Goal: Task Accomplishment & Management: Manage account settings

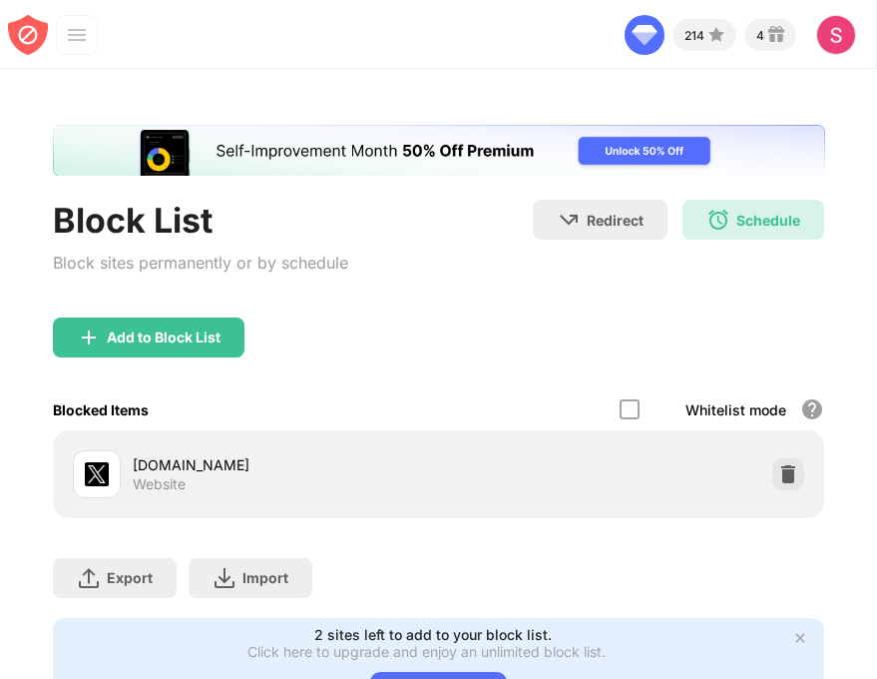
click at [689, 240] on div "Redirect Choose a site to be redirected to when blocking is active Schedule 00:…" at bounding box center [678, 247] width 291 height 94
click at [707, 222] on img at bounding box center [719, 220] width 24 height 24
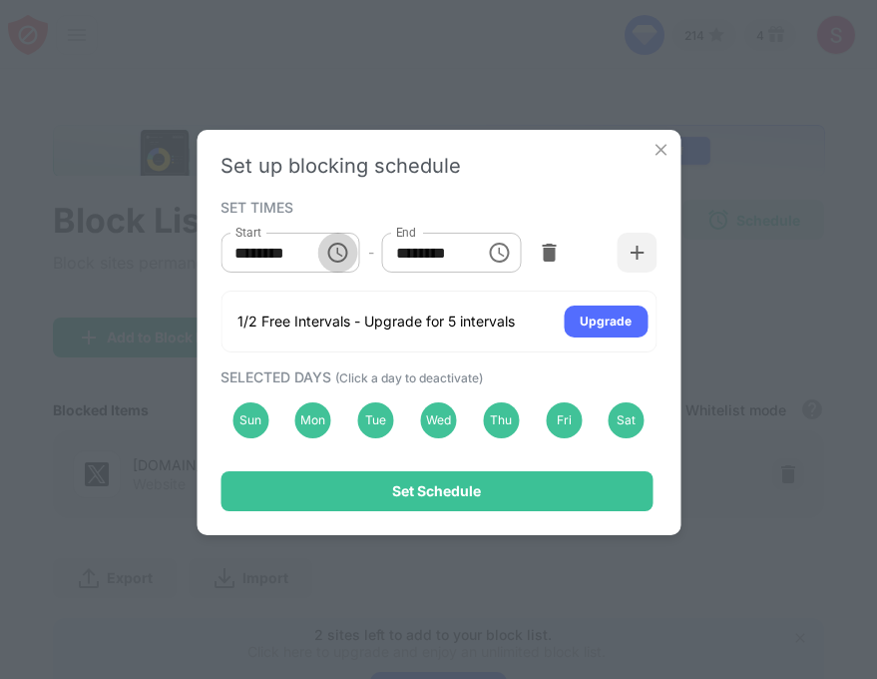
click at [338, 254] on icon "Choose time, selected time is 12:00 AM" at bounding box center [340, 252] width 6 height 9
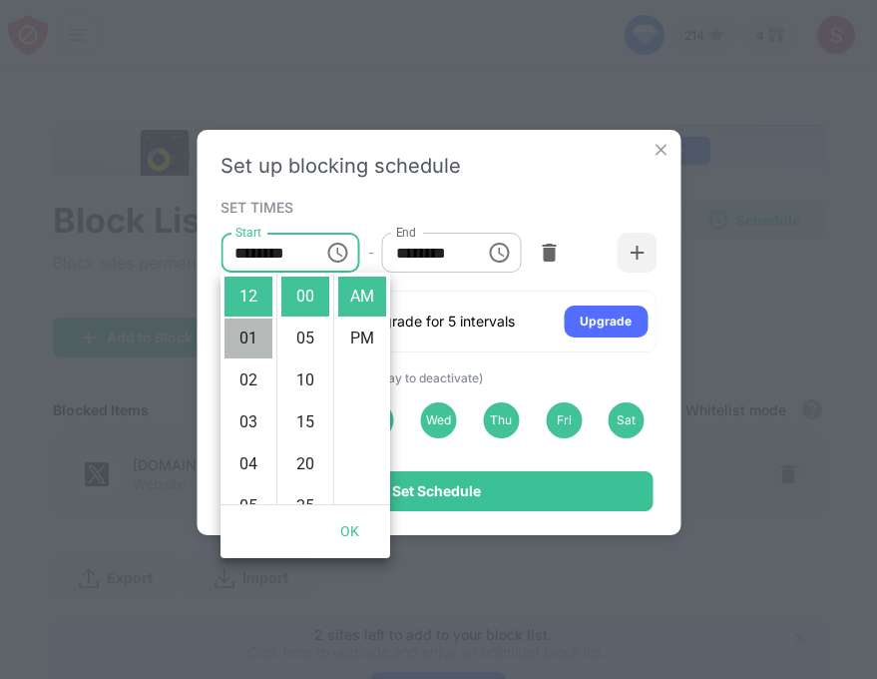
click at [256, 338] on li "01" at bounding box center [249, 338] width 48 height 40
type input "********"
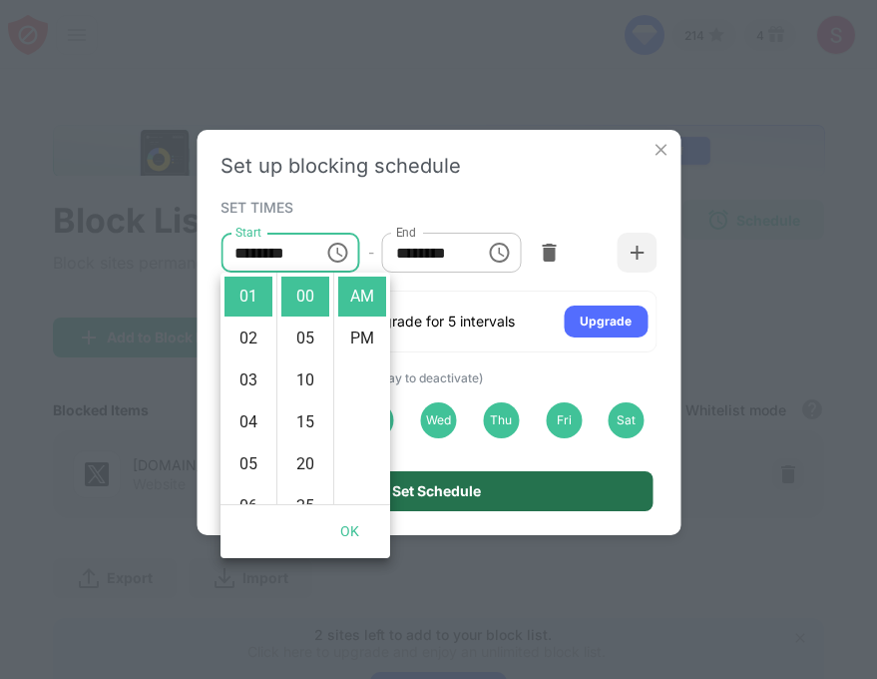
click at [429, 493] on div "Set Schedule" at bounding box center [436, 491] width 89 height 16
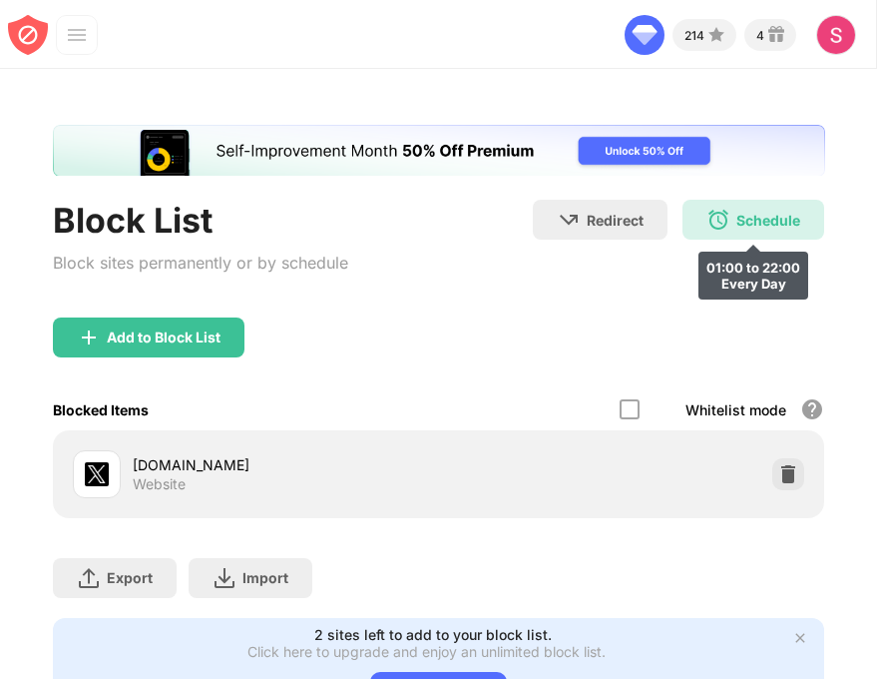
click at [722, 235] on div "Schedule 01:00 to 22:00 Every Day" at bounding box center [754, 220] width 142 height 40
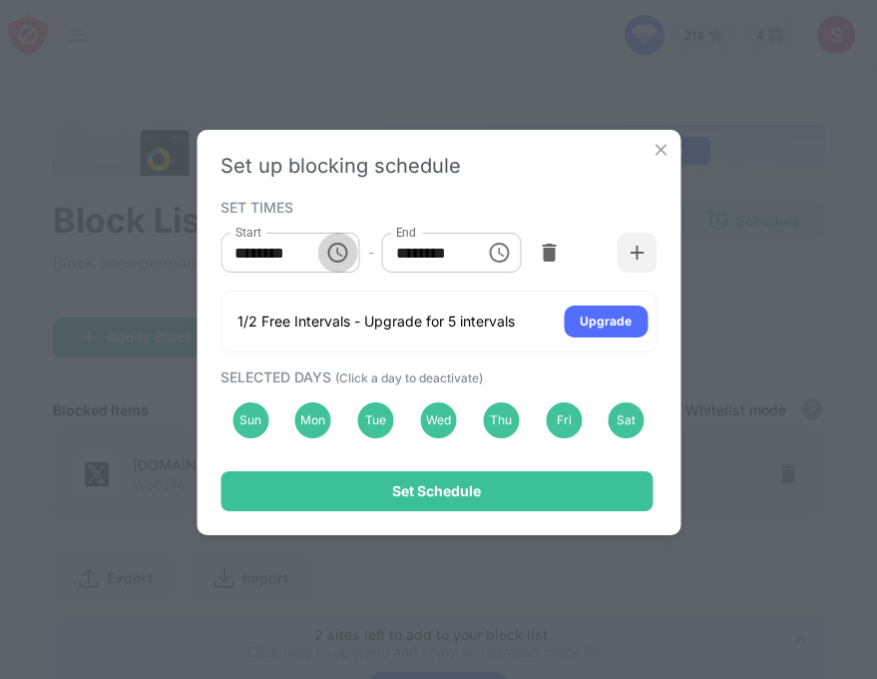
click at [348, 253] on icon "Choose time, selected time is 1:00 AM" at bounding box center [338, 253] width 24 height 24
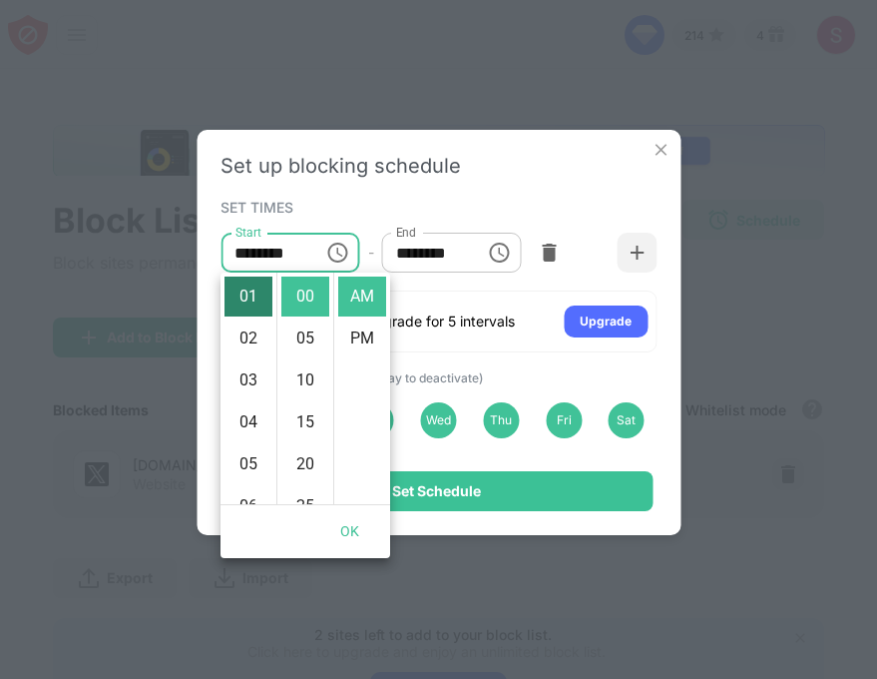
scroll to position [0, 0]
click at [249, 300] on li "12" at bounding box center [249, 296] width 48 height 40
type input "********"
click at [345, 540] on button "OK" at bounding box center [350, 531] width 64 height 37
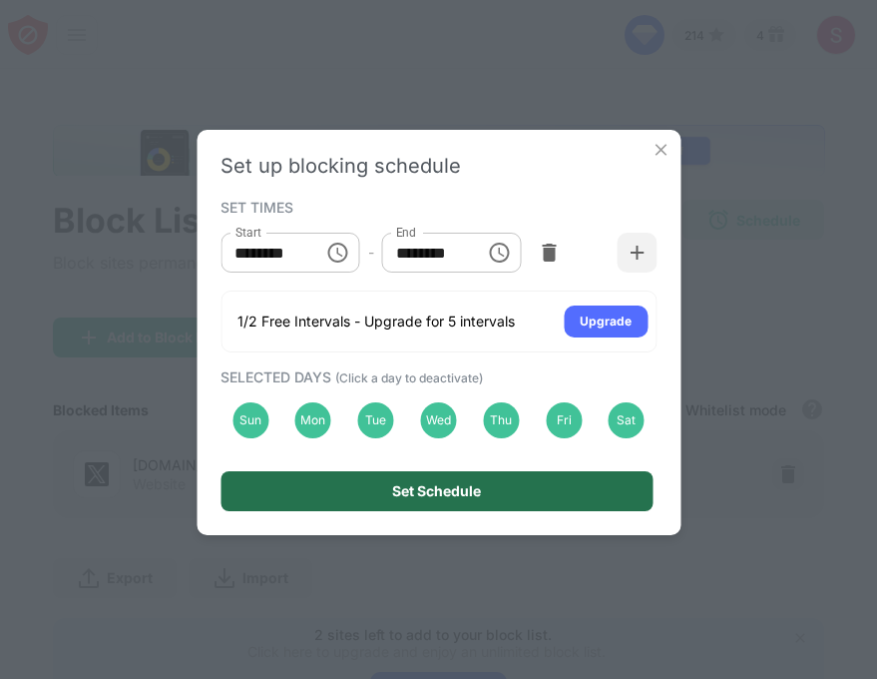
click at [391, 500] on div "Set Schedule" at bounding box center [437, 491] width 432 height 40
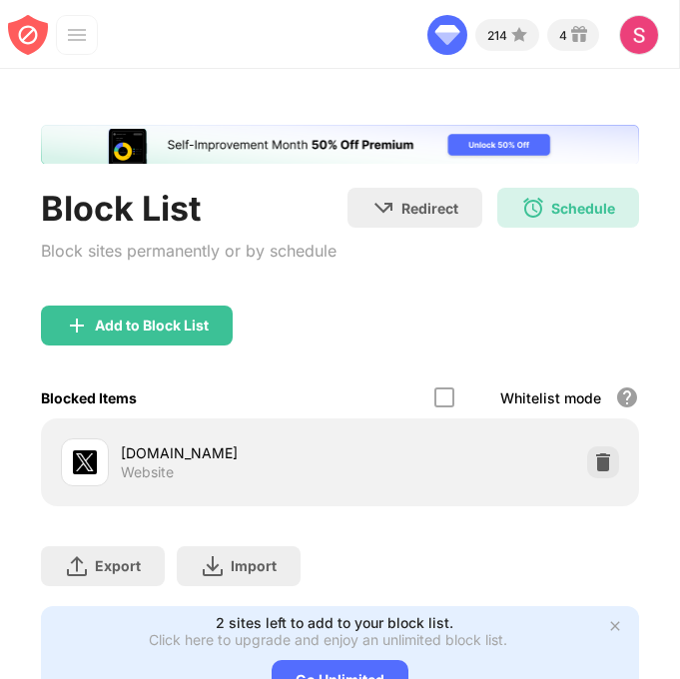
click at [586, 223] on div "Schedule 00:00 to 22:00 Every Day" at bounding box center [568, 208] width 142 height 40
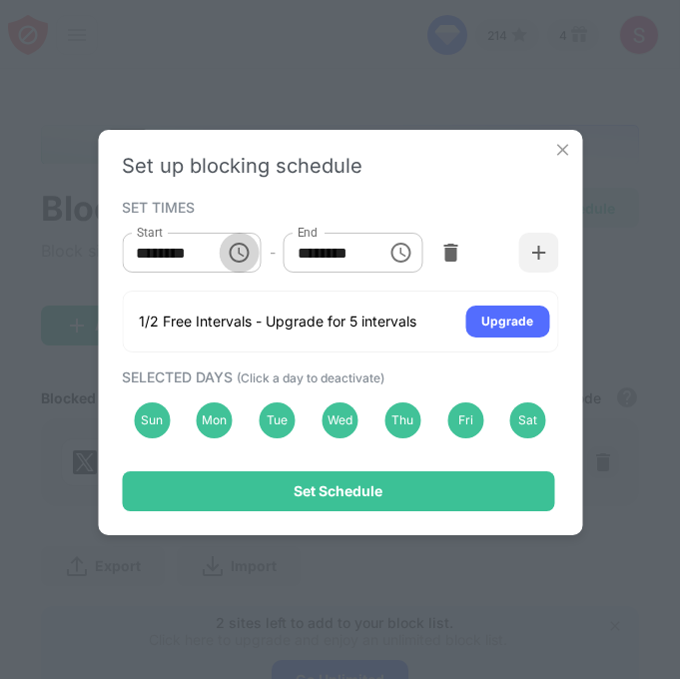
click at [243, 248] on icon "Choose time, selected time is 12:00 AM" at bounding box center [240, 253] width 24 height 24
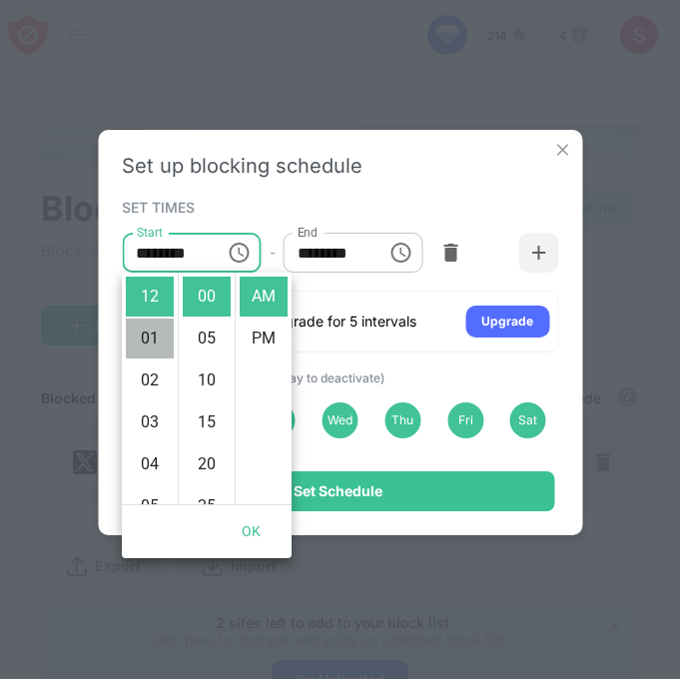
click at [143, 340] on li "01" at bounding box center [150, 338] width 48 height 40
type input "********"
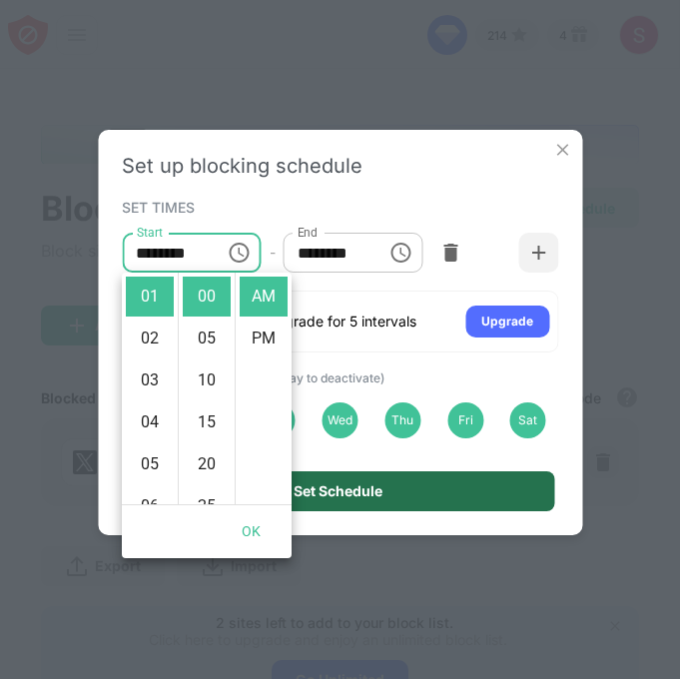
click at [341, 483] on div "Set Schedule" at bounding box center [337, 491] width 89 height 16
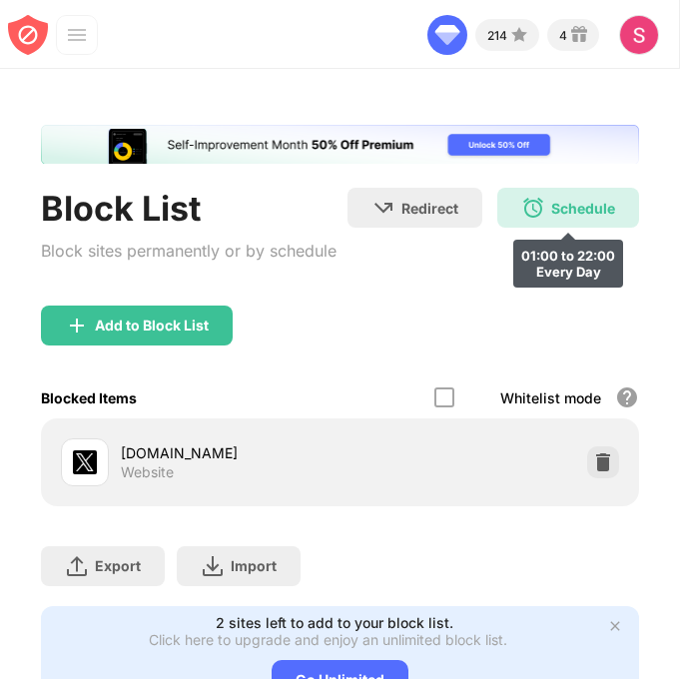
click at [557, 209] on div "Schedule" at bounding box center [583, 208] width 64 height 17
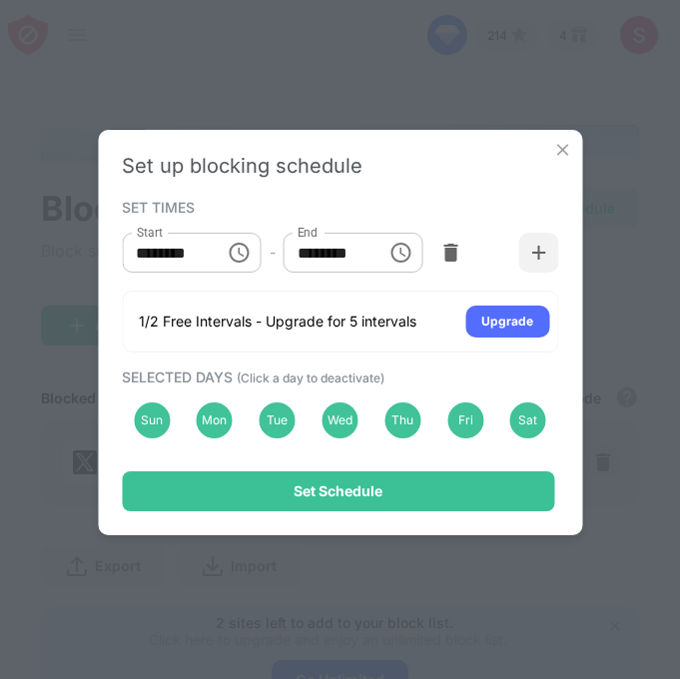
scroll to position [0, 0]
click at [229, 241] on icon "Choose time, selected time is 1:00 AM" at bounding box center [240, 253] width 24 height 24
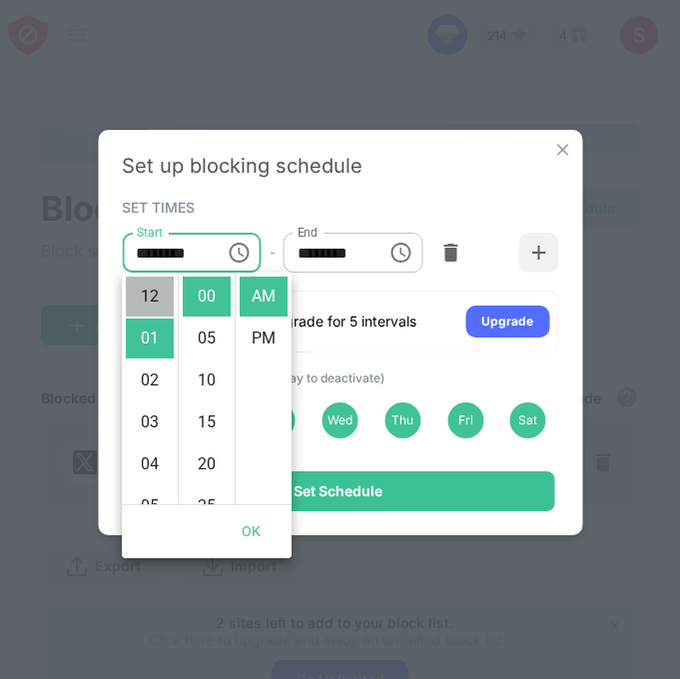
click at [147, 307] on li "12" at bounding box center [150, 296] width 48 height 40
type input "********"
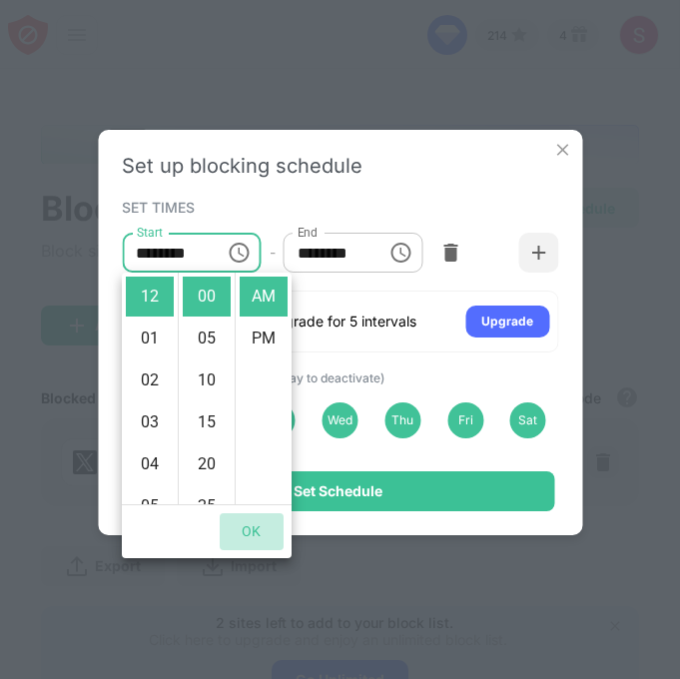
click at [269, 529] on button "OK" at bounding box center [252, 531] width 64 height 37
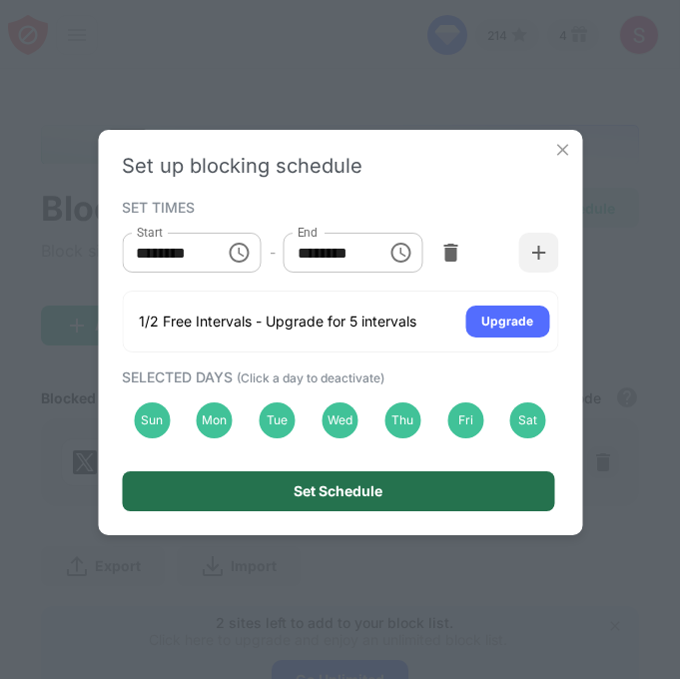
click at [305, 508] on div "Set Schedule" at bounding box center [338, 491] width 432 height 40
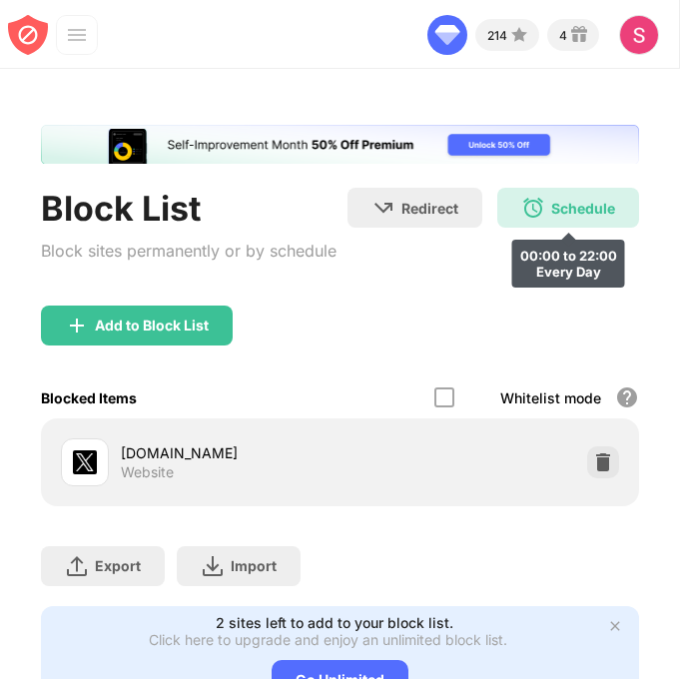
click at [534, 201] on div "Schedule 00:00 to 22:00 Every Day" at bounding box center [568, 208] width 142 height 40
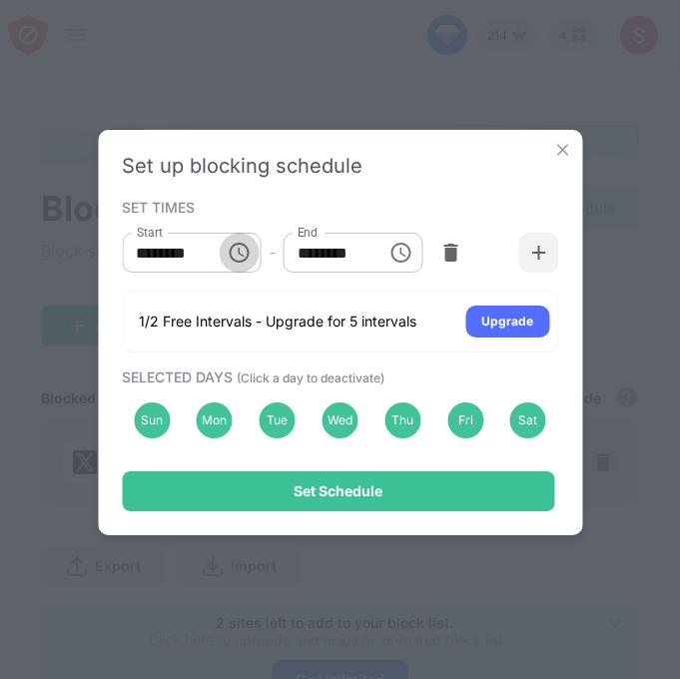
click at [234, 250] on icon "Choose time, selected time is 12:00 AM" at bounding box center [240, 253] width 24 height 24
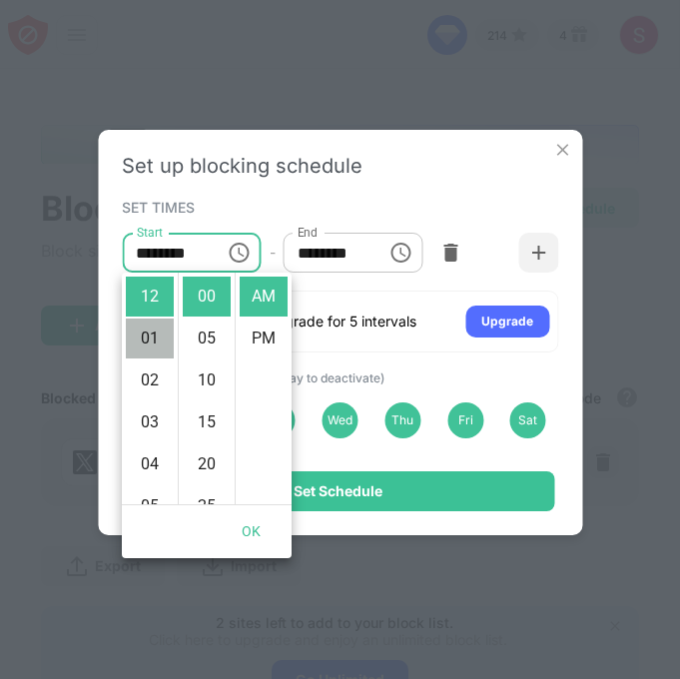
click at [157, 331] on li "01" at bounding box center [150, 338] width 48 height 40
type input "********"
drag, startPoint x: 257, startPoint y: 516, endPoint x: 340, endPoint y: 469, distance: 96.1
click at [340, 469] on body "214 4 Sweetie Acquah View Account Insights Premium Rewards Settings Support Log…" at bounding box center [340, 339] width 680 height 679
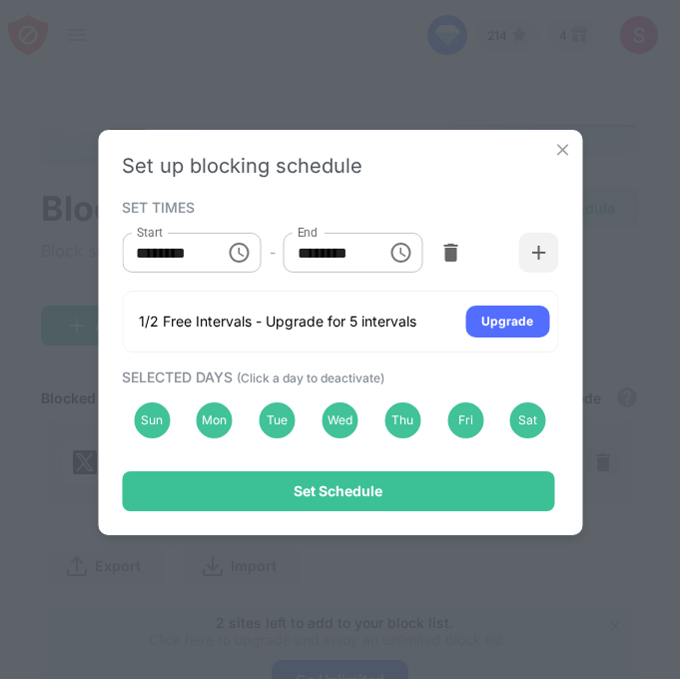
click at [340, 469] on div "Set up blocking schedule SET TIMES Start ******** Start - End ******** End 1/2 …" at bounding box center [340, 332] width 484 height 405
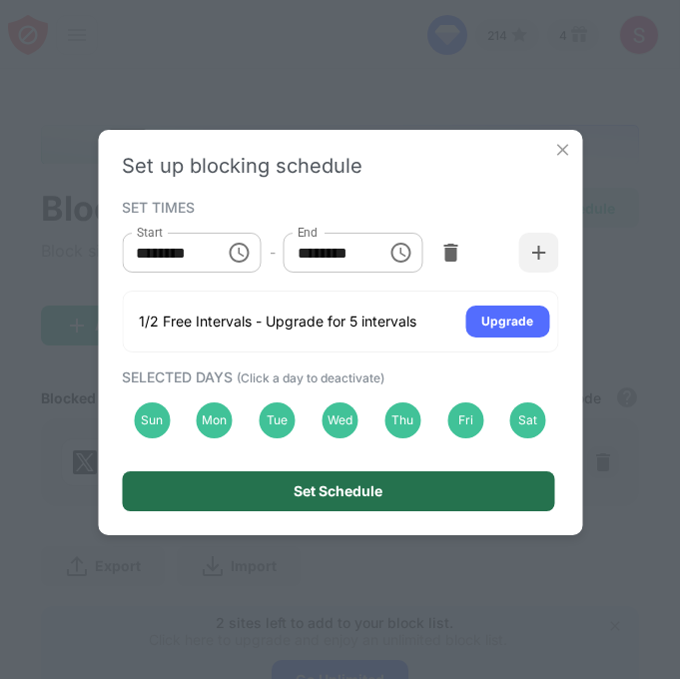
click at [340, 484] on div "Set Schedule" at bounding box center [337, 491] width 89 height 16
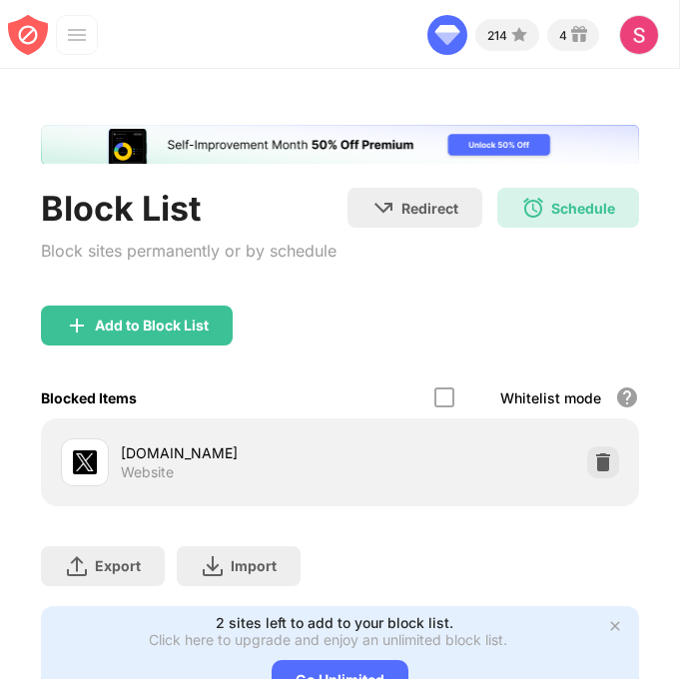
scroll to position [0, 0]
click at [577, 189] on div "Schedule 01:00 to 22:00 Every Day" at bounding box center [568, 208] width 142 height 40
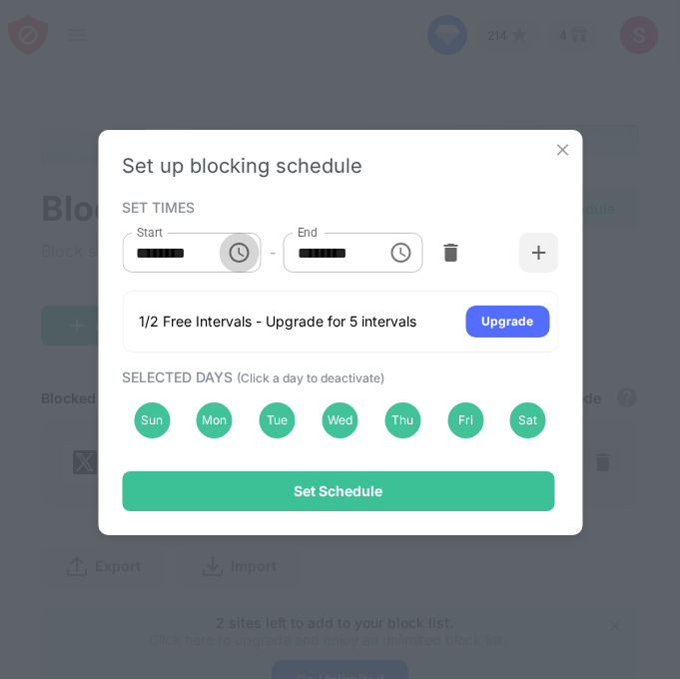
click at [240, 249] on icon "Choose time, selected time is 1:00 AM" at bounding box center [242, 252] width 6 height 9
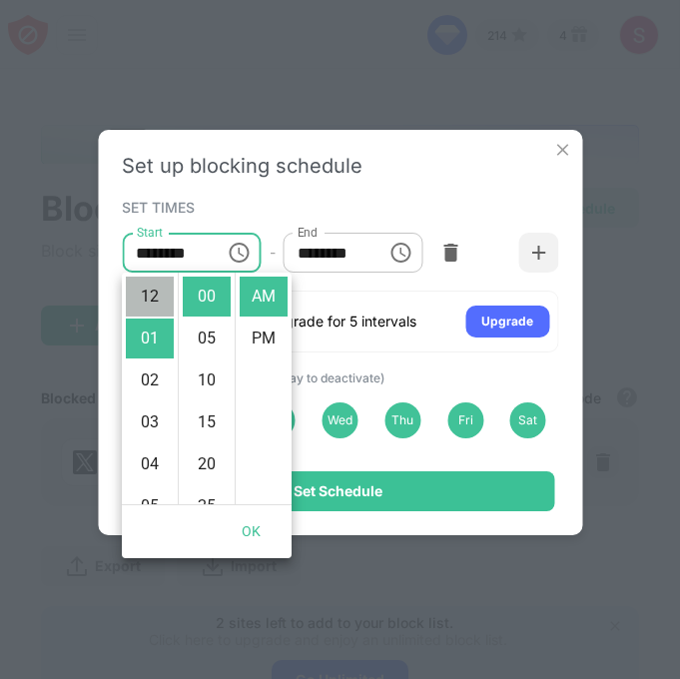
click at [156, 283] on li "12" at bounding box center [150, 296] width 48 height 40
type input "********"
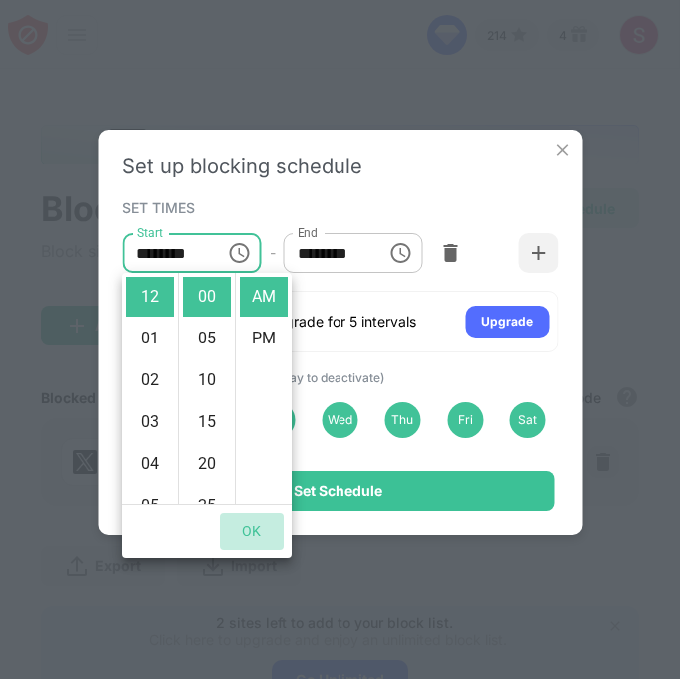
click at [259, 528] on button "OK" at bounding box center [252, 531] width 64 height 37
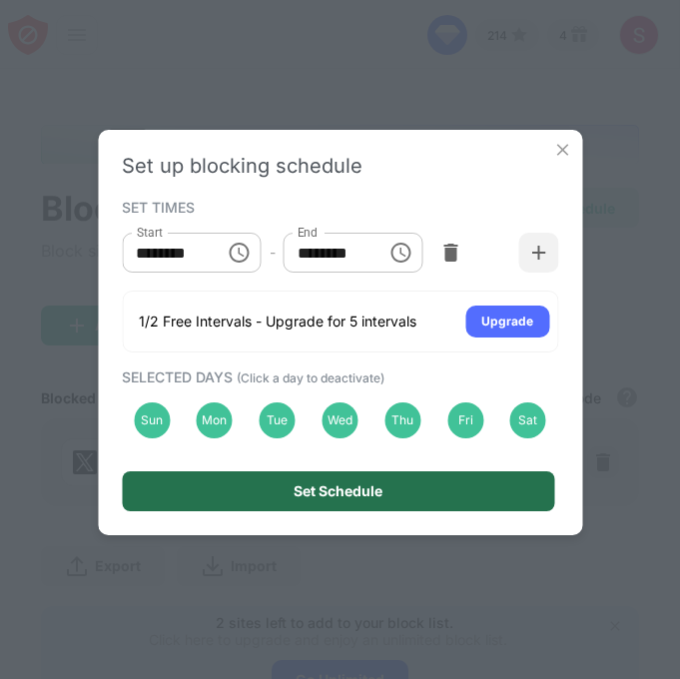
click at [345, 473] on div "Set Schedule" at bounding box center [338, 491] width 432 height 40
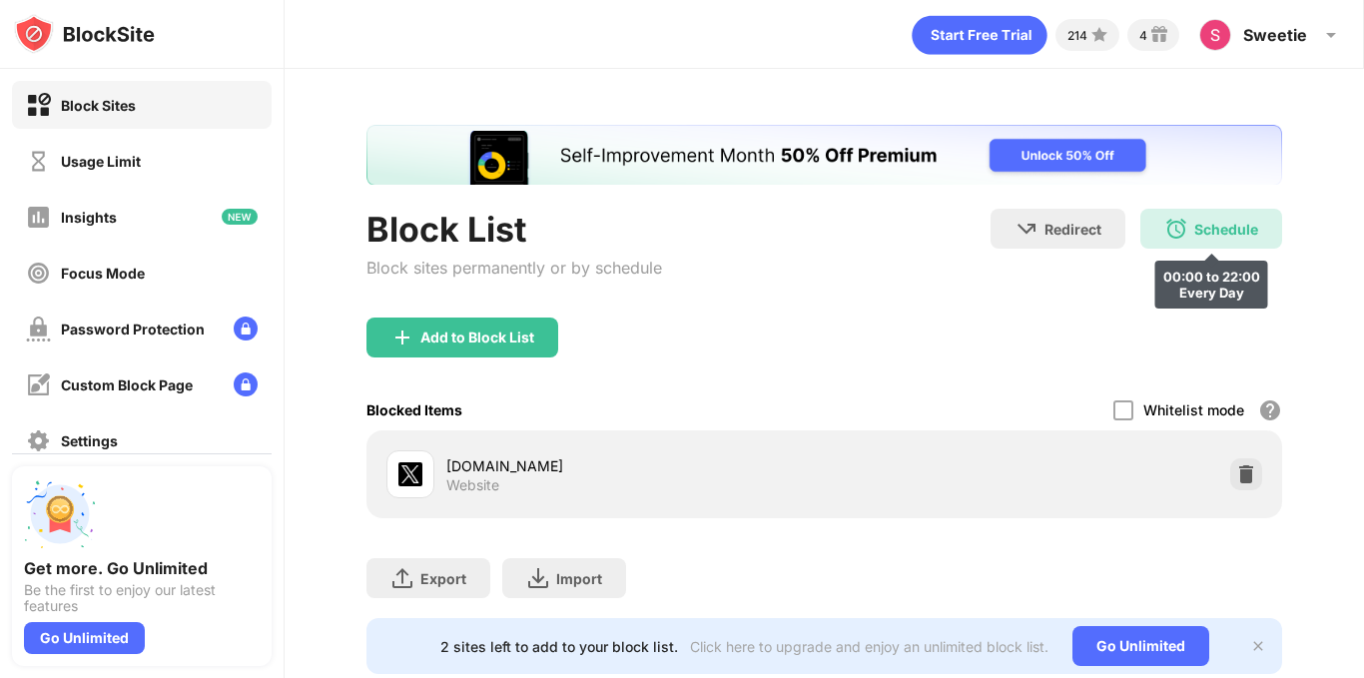
click at [1194, 221] on div "Schedule" at bounding box center [1226, 229] width 64 height 17
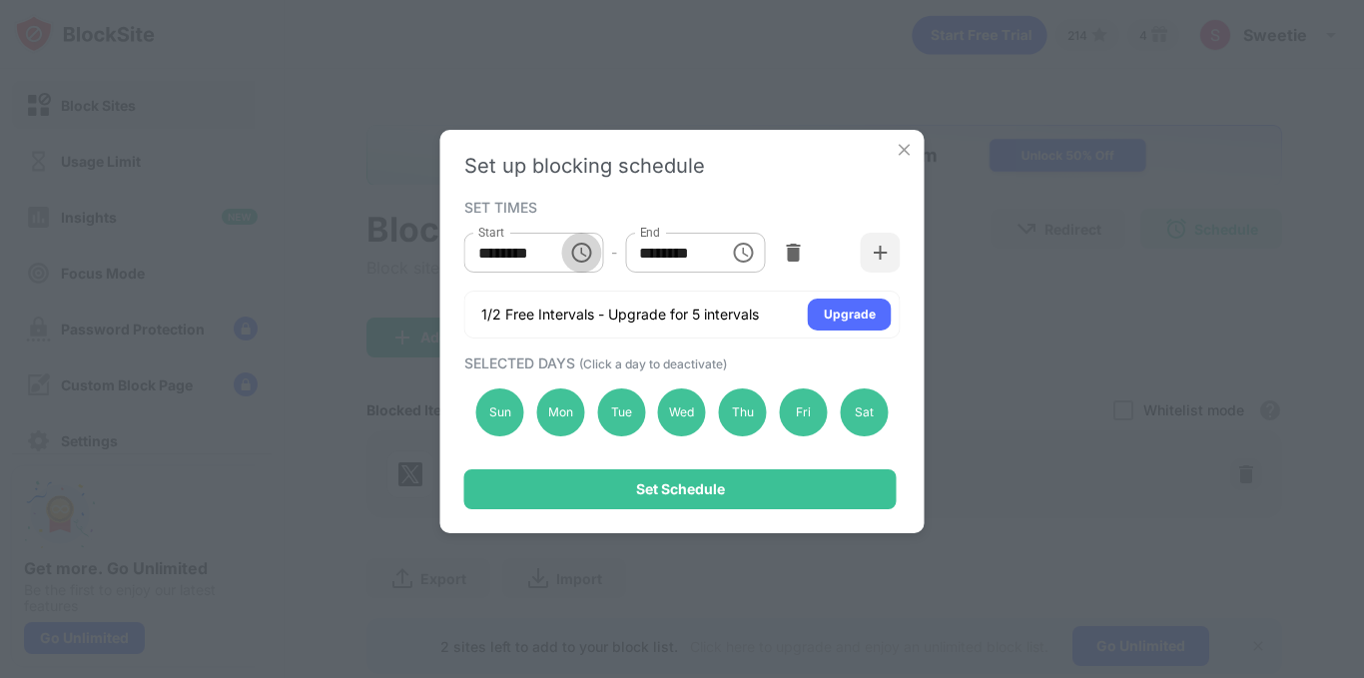
click at [578, 264] on icon "Choose time, selected time is 12:00 AM" at bounding box center [581, 253] width 24 height 24
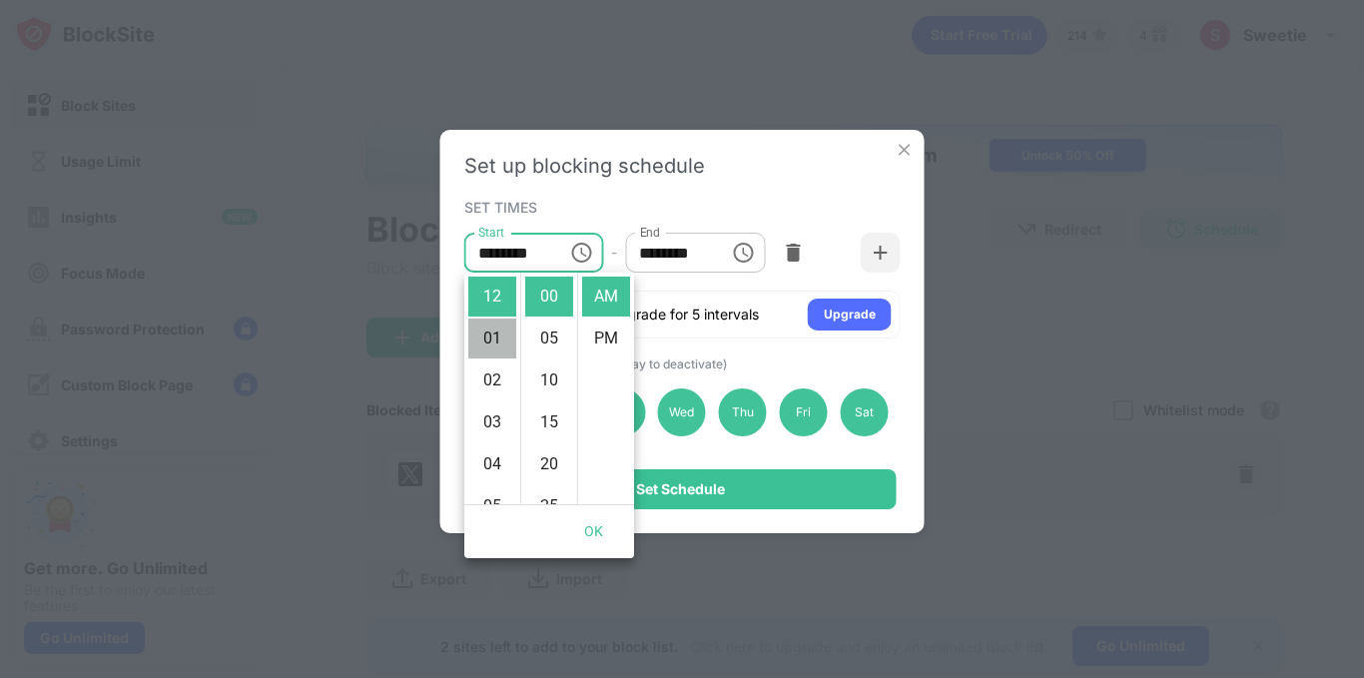
click at [503, 329] on li "01" at bounding box center [492, 338] width 48 height 40
type input "********"
click at [597, 518] on button "OK" at bounding box center [594, 531] width 64 height 37
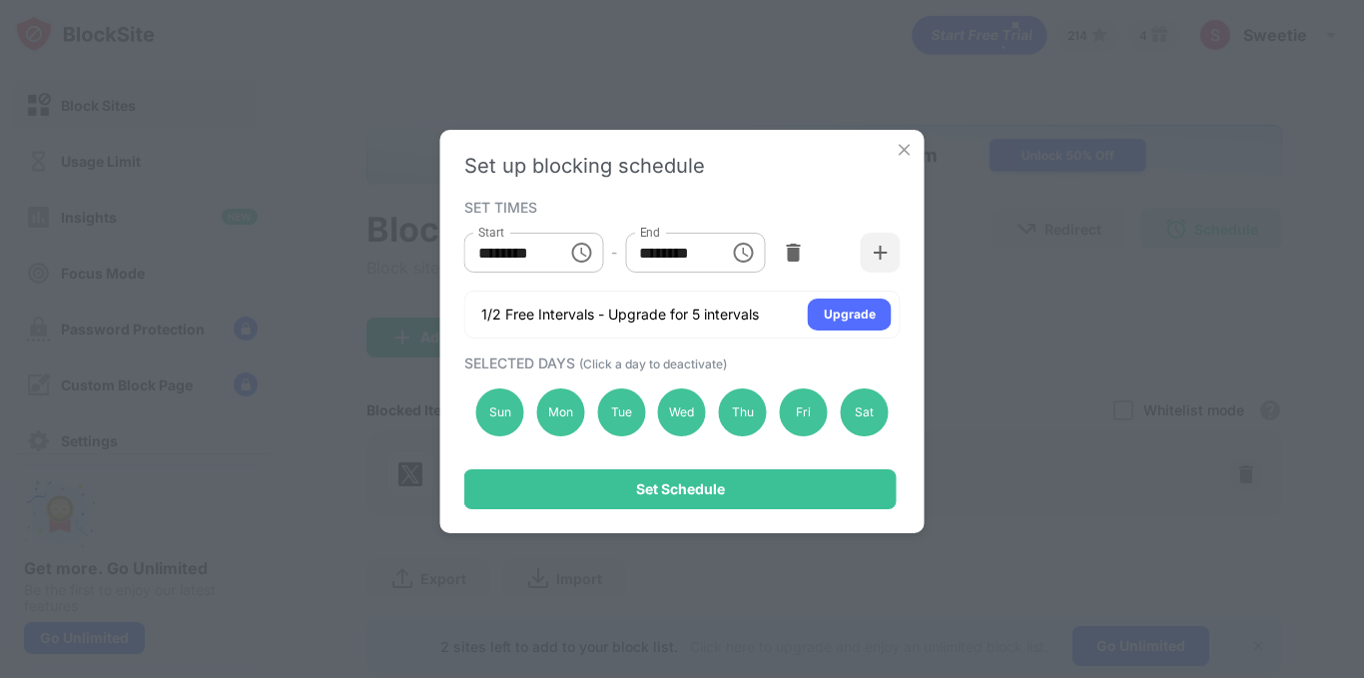
scroll to position [0, 0]
click at [751, 238] on button "Choose time, selected time is 10:00 PM" at bounding box center [743, 253] width 40 height 40
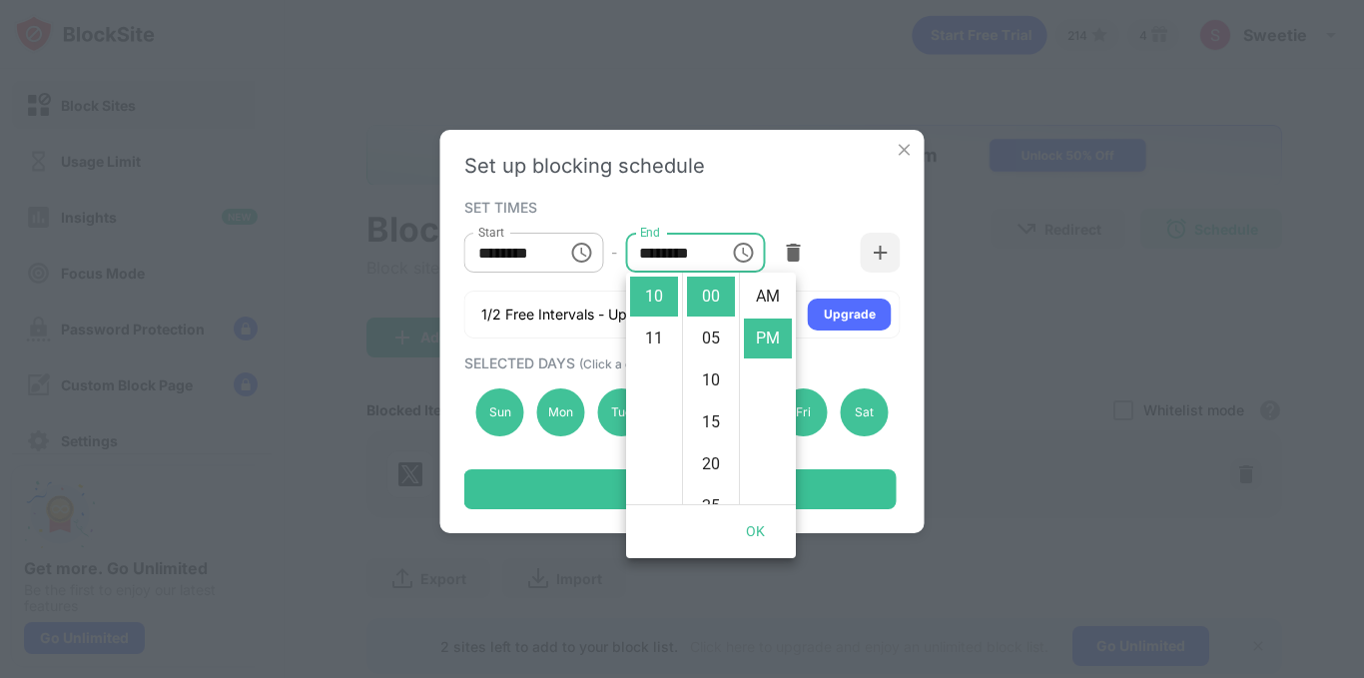
scroll to position [42, 0]
click at [659, 337] on li "11" at bounding box center [654, 338] width 48 height 40
type input "********"
click at [764, 538] on button "OK" at bounding box center [756, 531] width 64 height 37
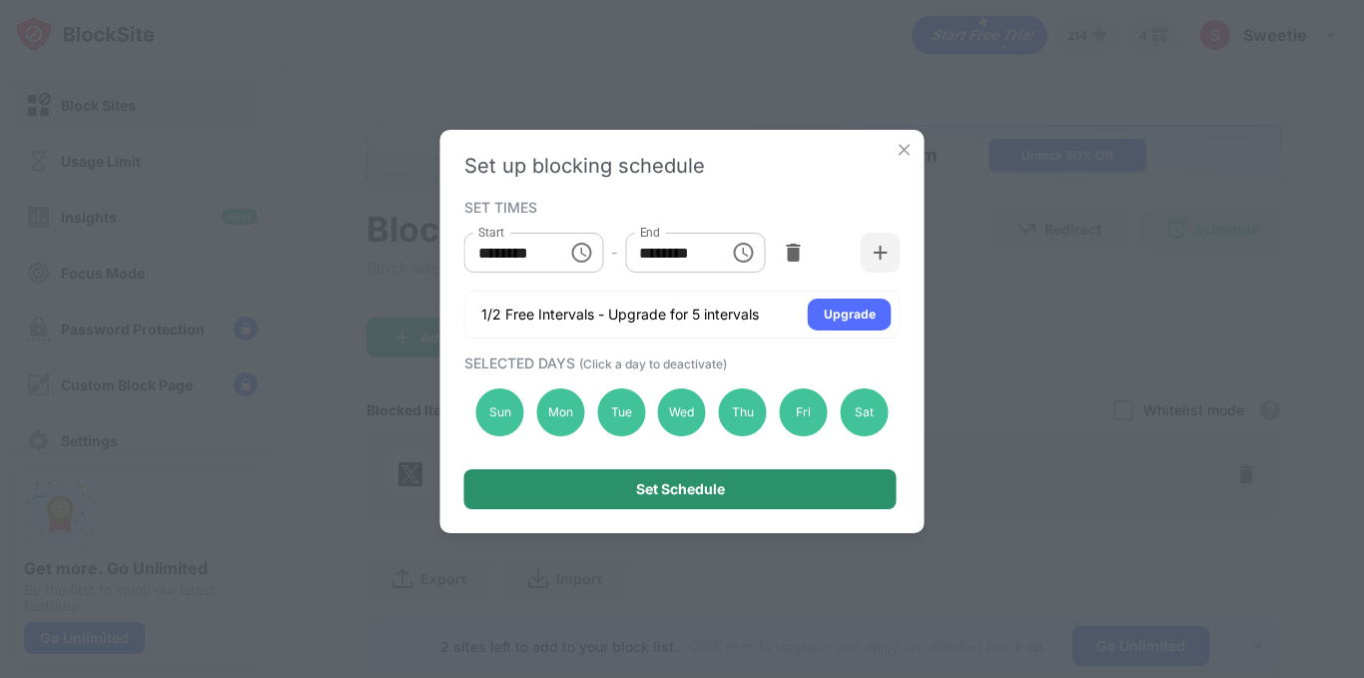
click at [796, 486] on div "Set Schedule" at bounding box center [680, 489] width 432 height 40
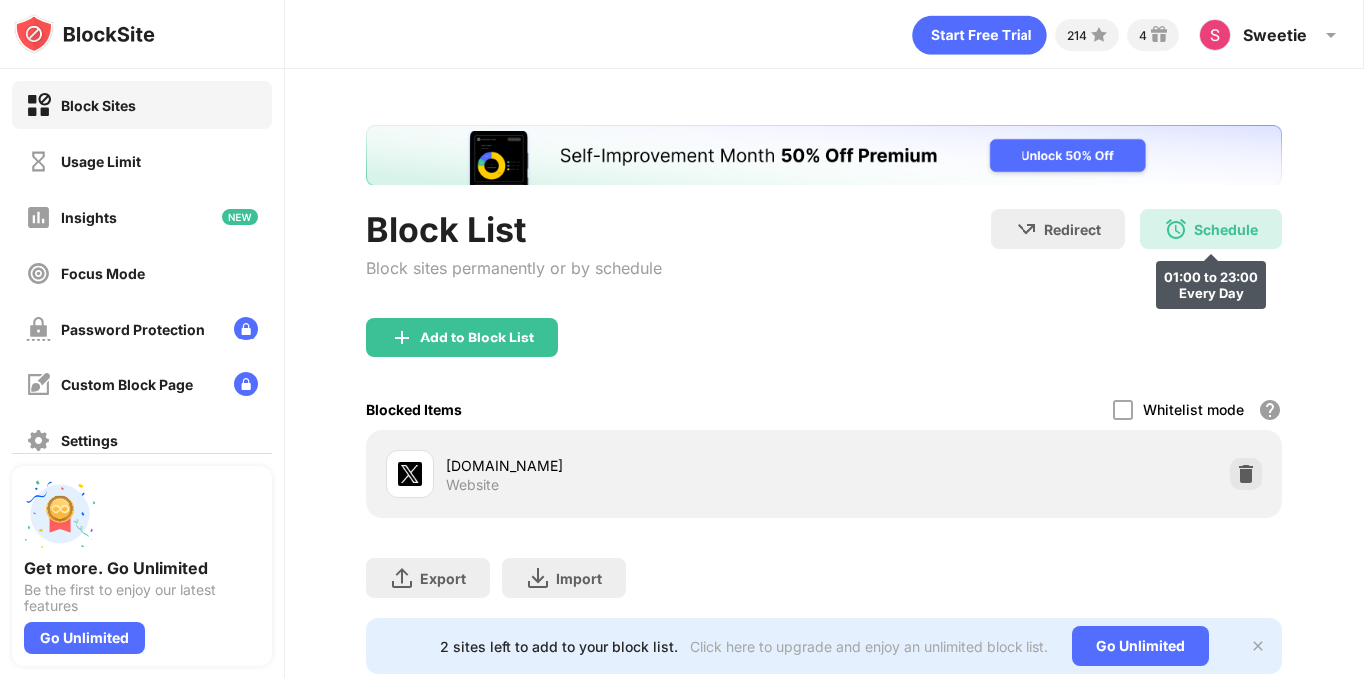
click at [1164, 234] on img at bounding box center [1176, 229] width 24 height 24
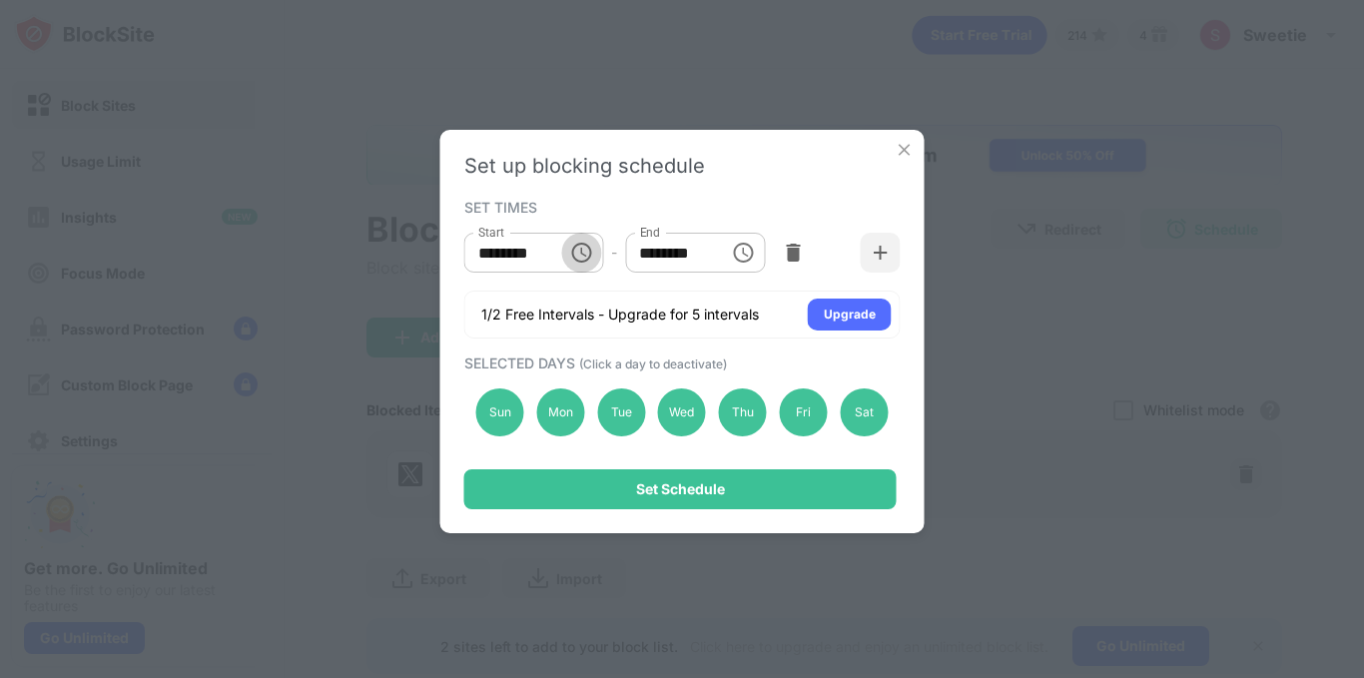
click at [570, 250] on icon "Choose time, selected time is 1:00 AM" at bounding box center [581, 253] width 24 height 24
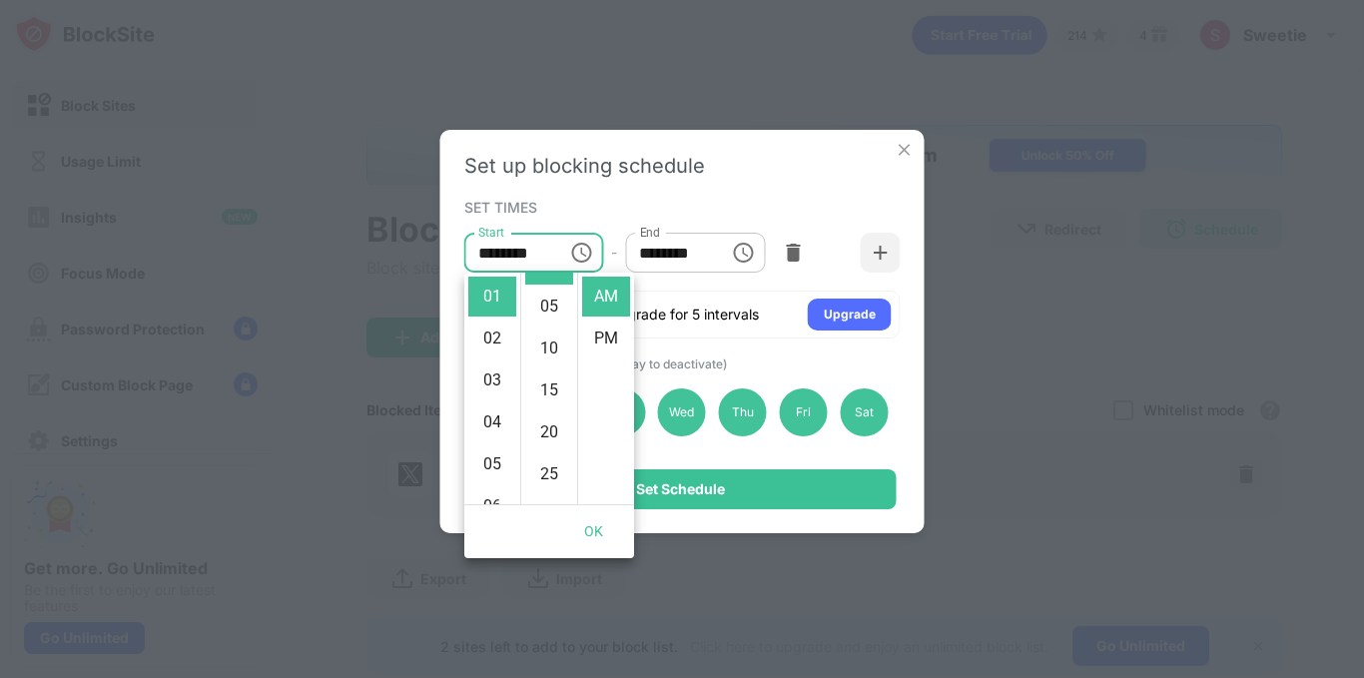
scroll to position [36, 0]
click at [550, 427] on li "20" at bounding box center [549, 428] width 48 height 40
type input "********"
click at [591, 526] on button "OK" at bounding box center [594, 531] width 64 height 37
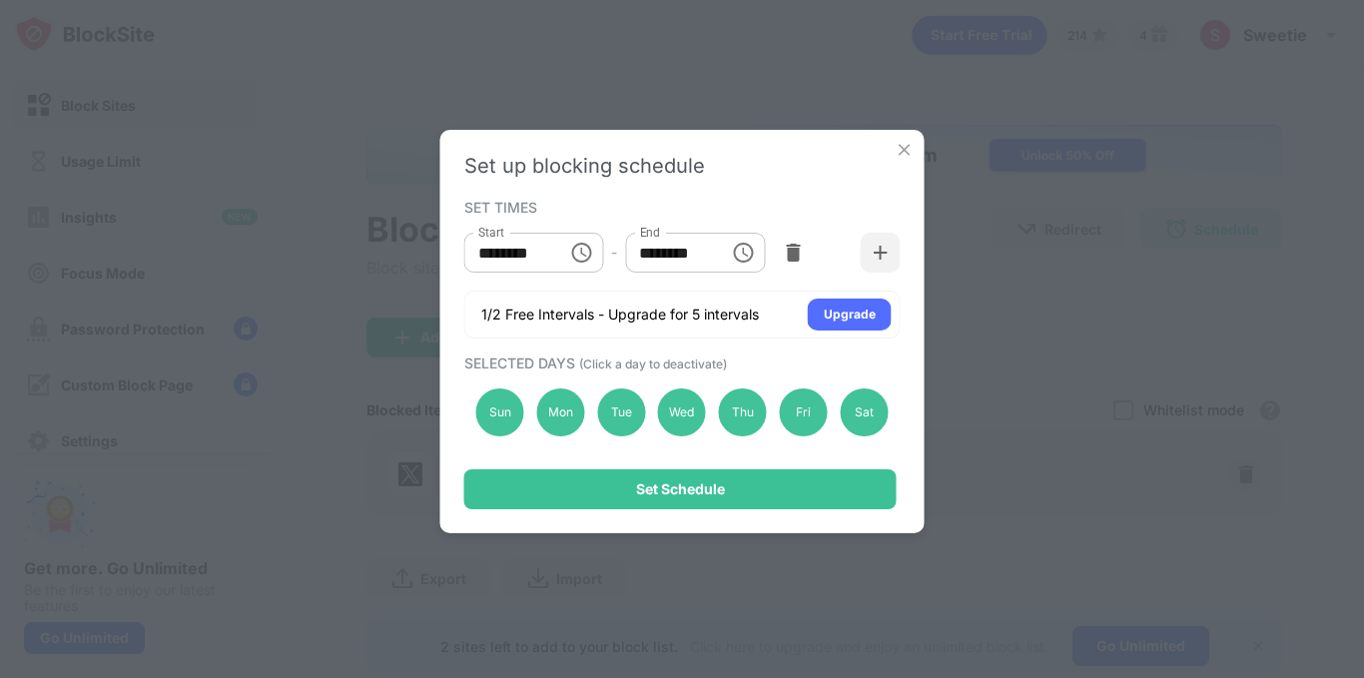
click at [692, 511] on div "Set up blocking schedule SET TIMES Start ******** Start - End ******** End 1/2 …" at bounding box center [682, 331] width 484 height 403
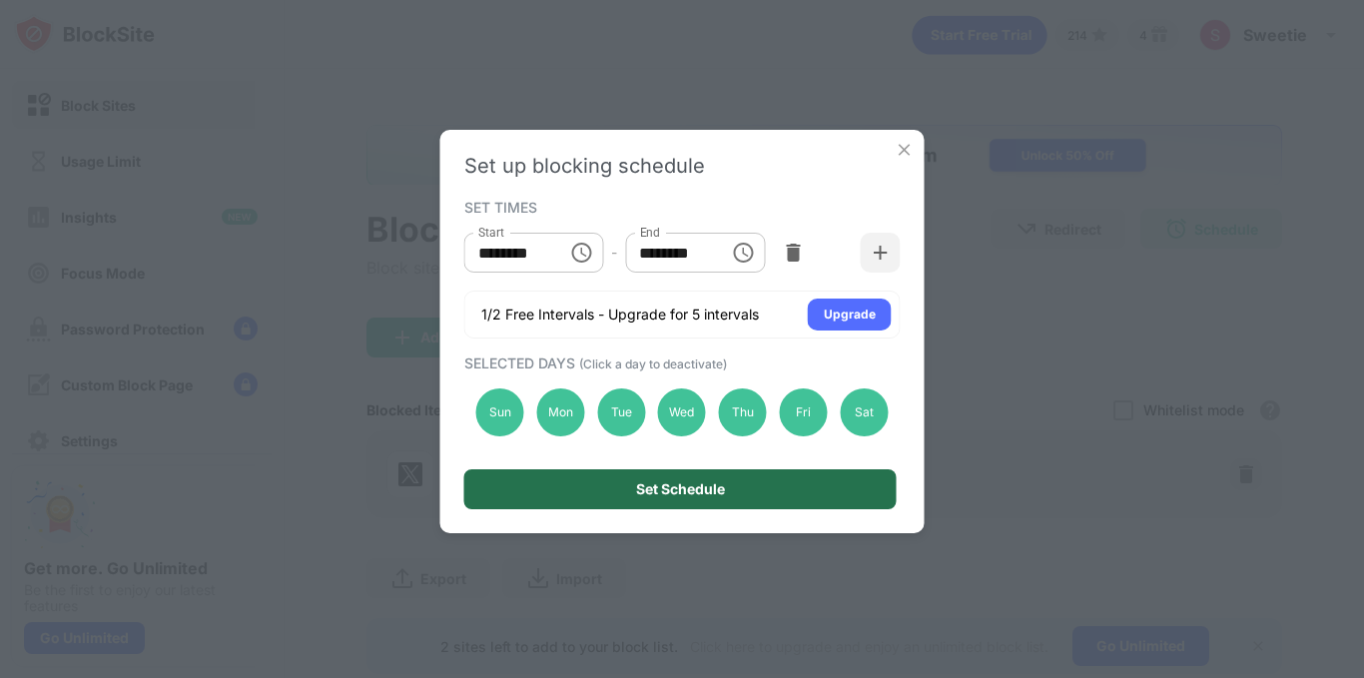
click at [699, 482] on div "Set Schedule" at bounding box center [680, 489] width 89 height 16
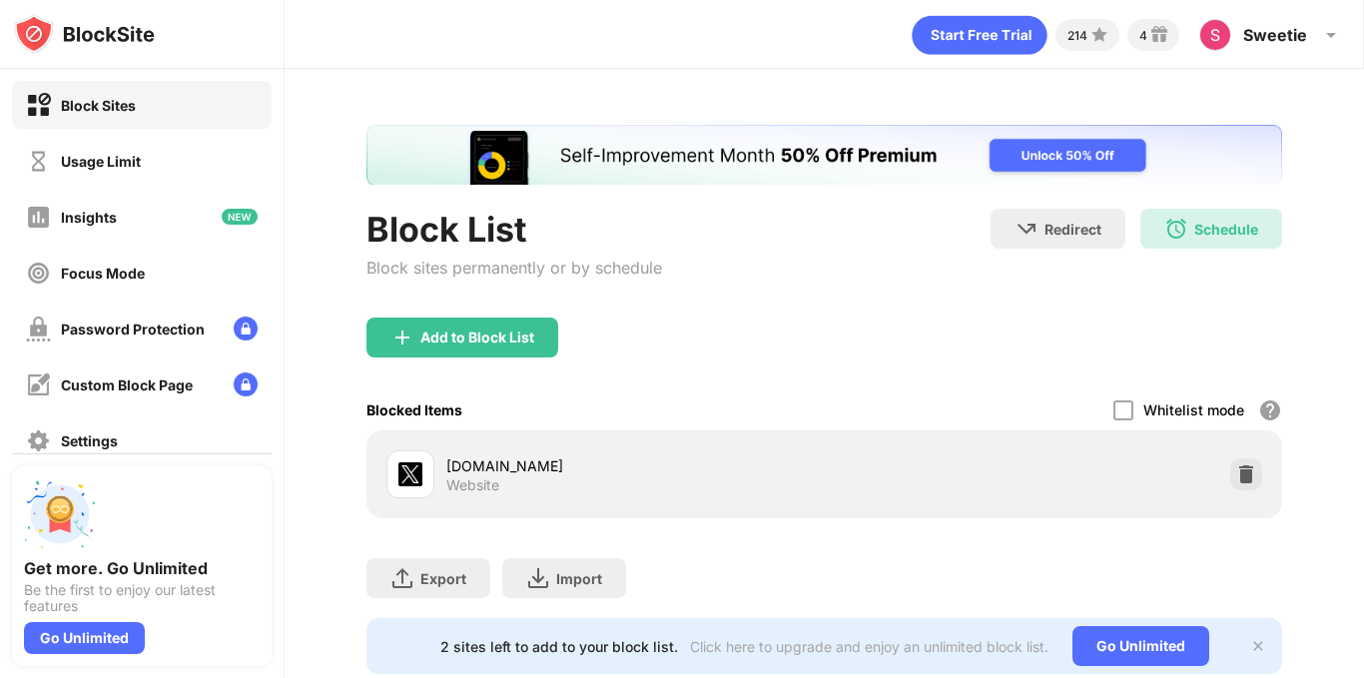
scroll to position [0, 0]
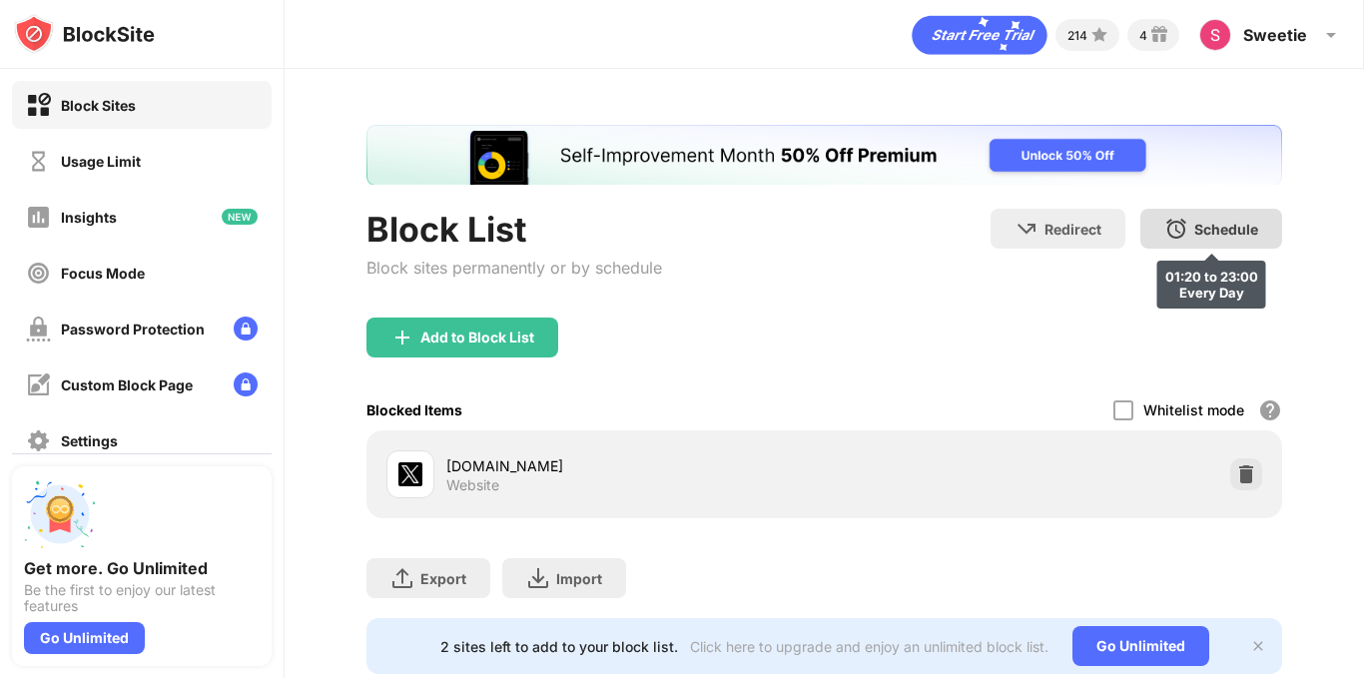
click at [1166, 232] on img at bounding box center [1176, 229] width 24 height 24
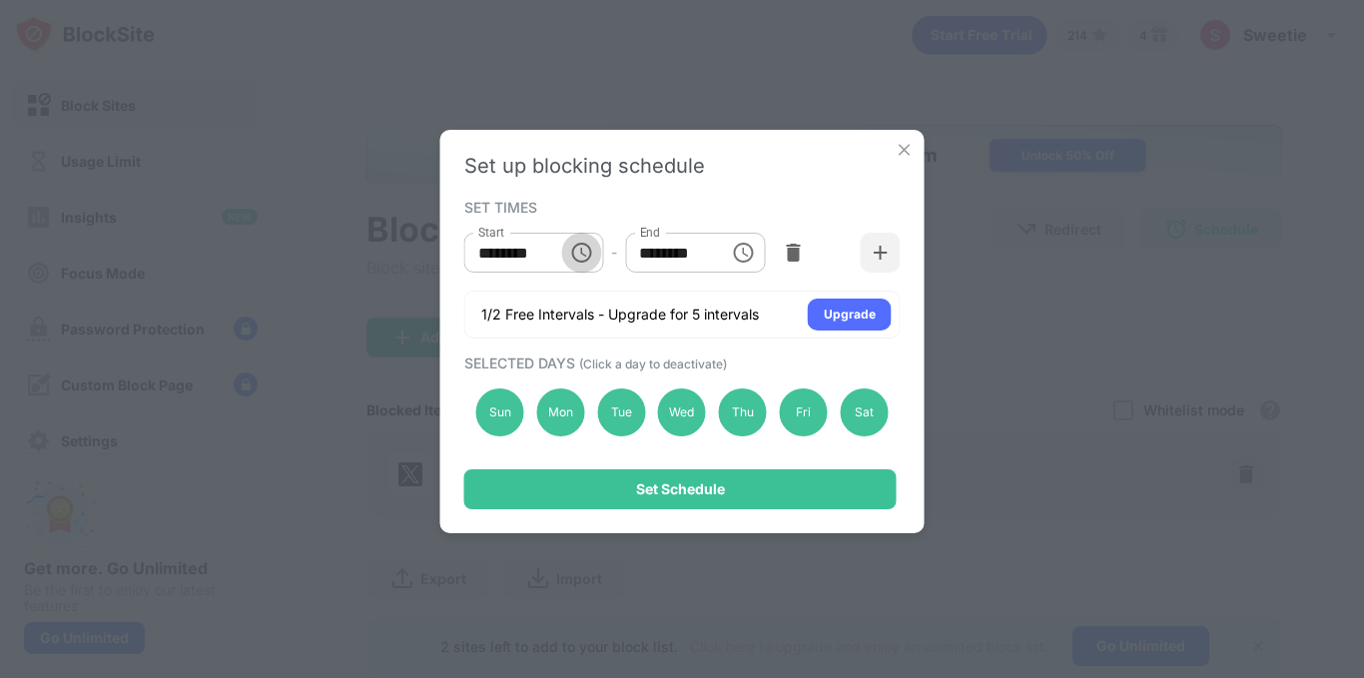
click at [568, 254] on button "Choose time, selected time is 1:20 AM" at bounding box center [581, 253] width 40 height 40
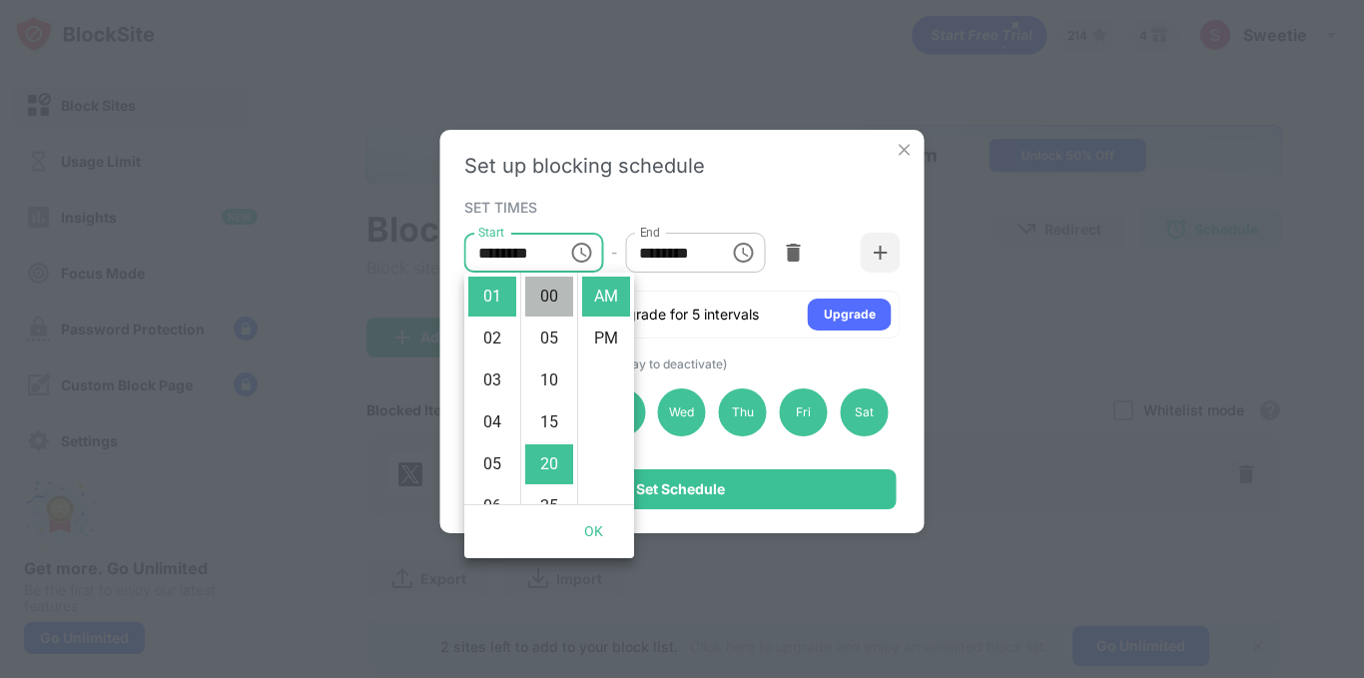
click at [540, 284] on li "00" at bounding box center [549, 296] width 48 height 40
type input "********"
click at [580, 536] on button "OK" at bounding box center [594, 531] width 64 height 37
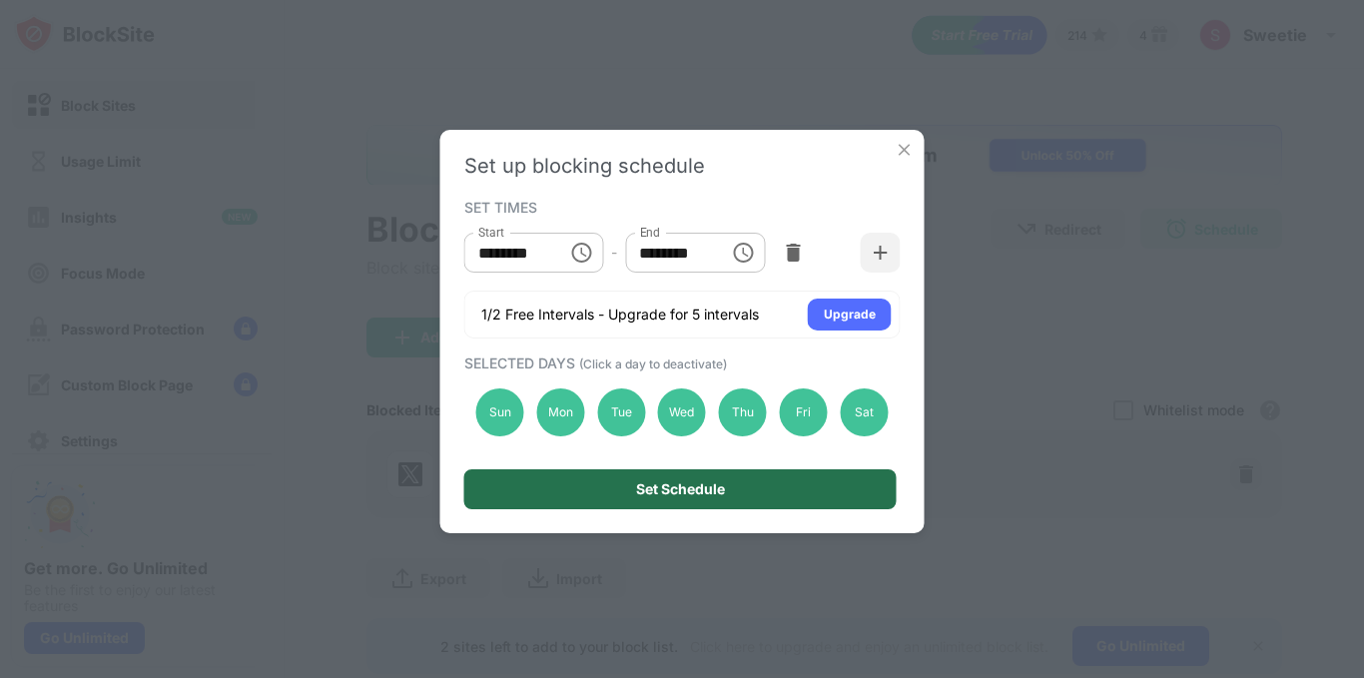
click at [652, 476] on div "Set Schedule" at bounding box center [680, 489] width 432 height 40
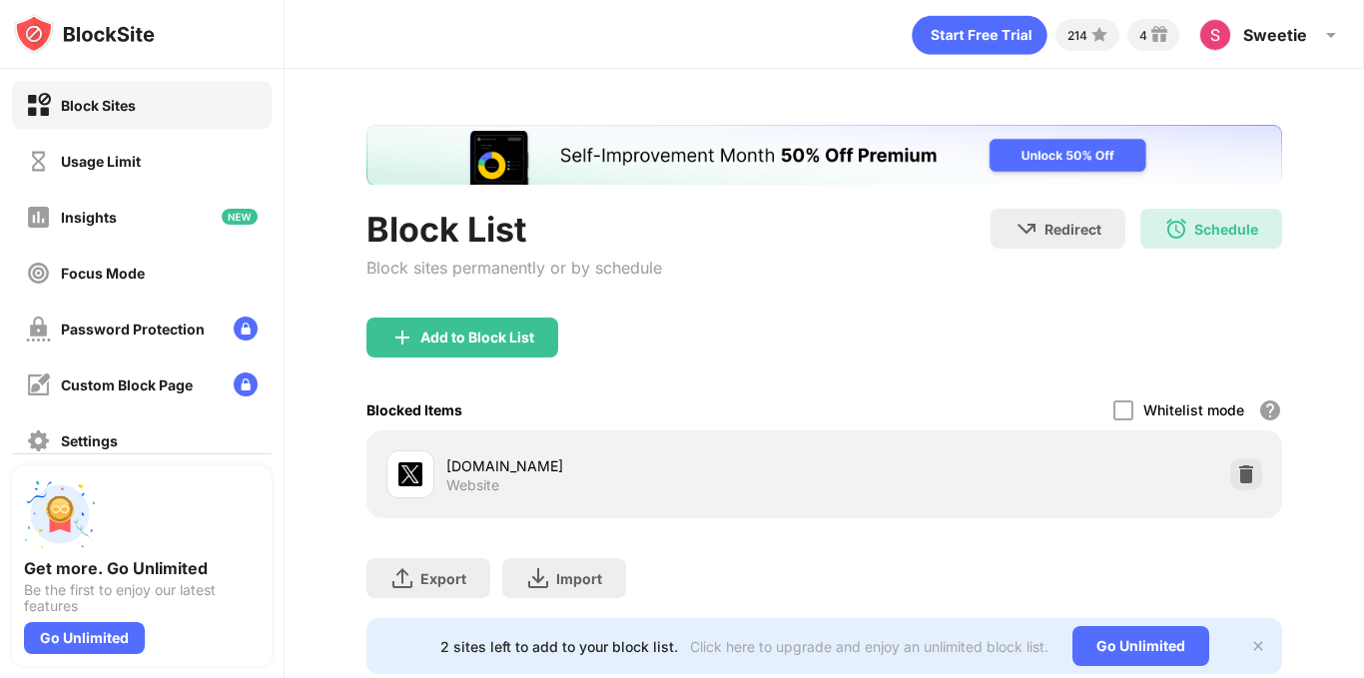
click at [848, 291] on div "Block List Block sites permanently or by schedule Redirect Choose a site to be …" at bounding box center [823, 263] width 915 height 109
